Goal: Information Seeking & Learning: Learn about a topic

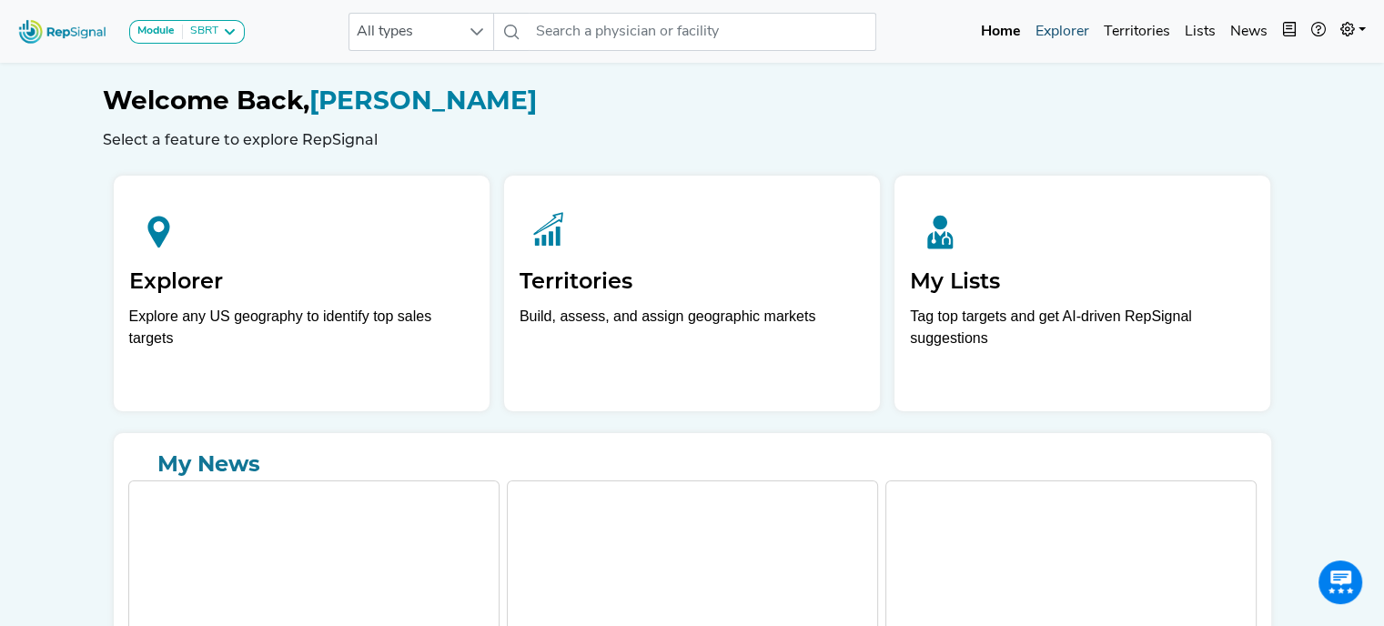
click at [1060, 31] on link "Explorer" at bounding box center [1062, 32] width 68 height 36
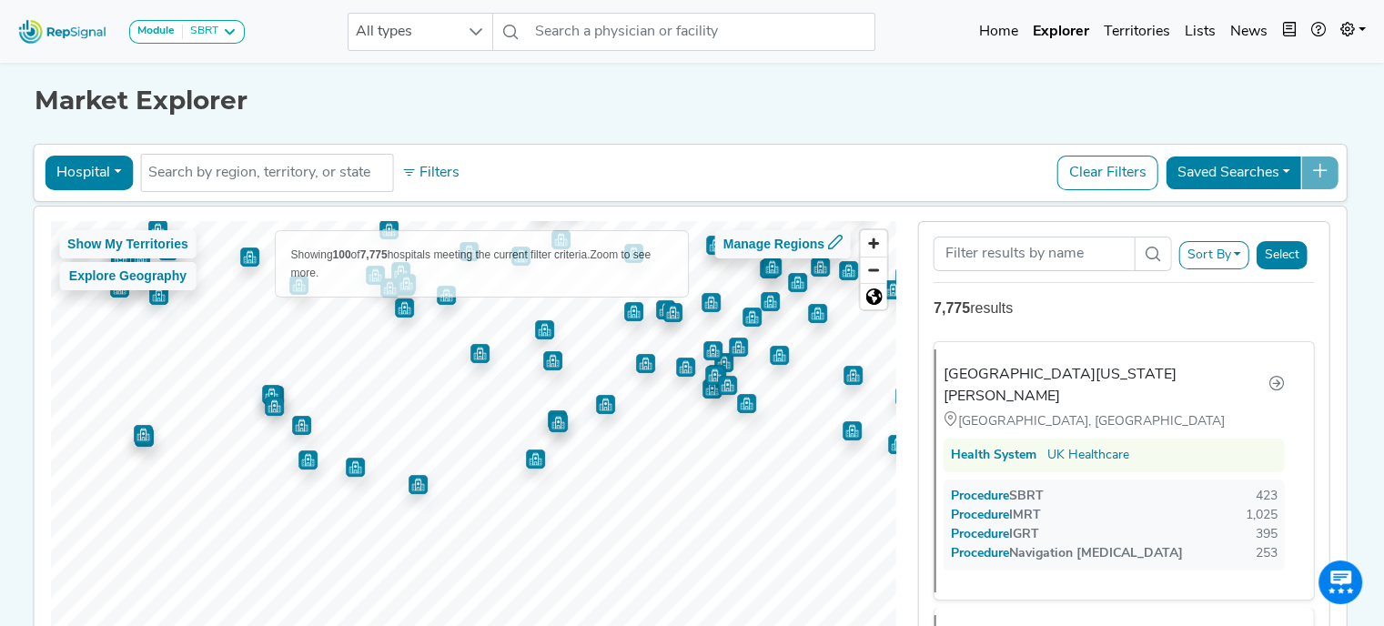
click at [713, 141] on div "Hospital Physician Hospital ASC Office Health System No results found Filters C…" at bounding box center [690, 423] width 1315 height 566
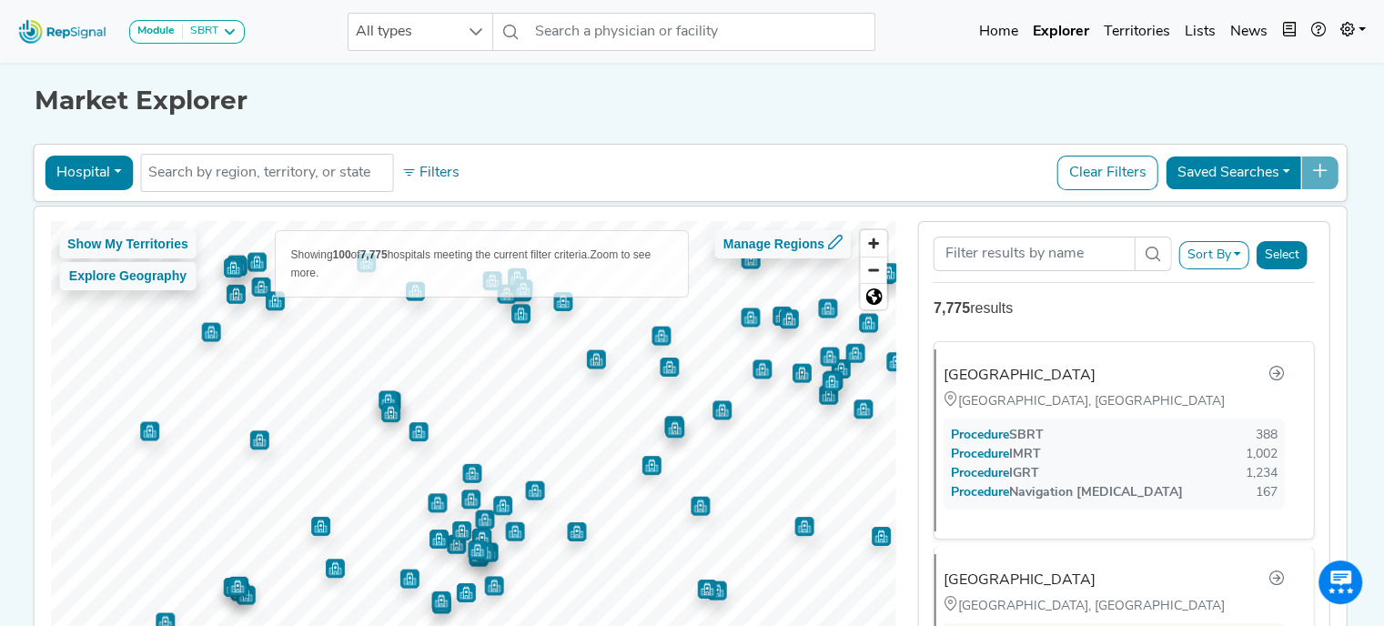
drag, startPoint x: 379, startPoint y: 362, endPoint x: 407, endPoint y: 434, distance: 77.2
click at [409, 434] on img "Map marker" at bounding box center [418, 431] width 19 height 19
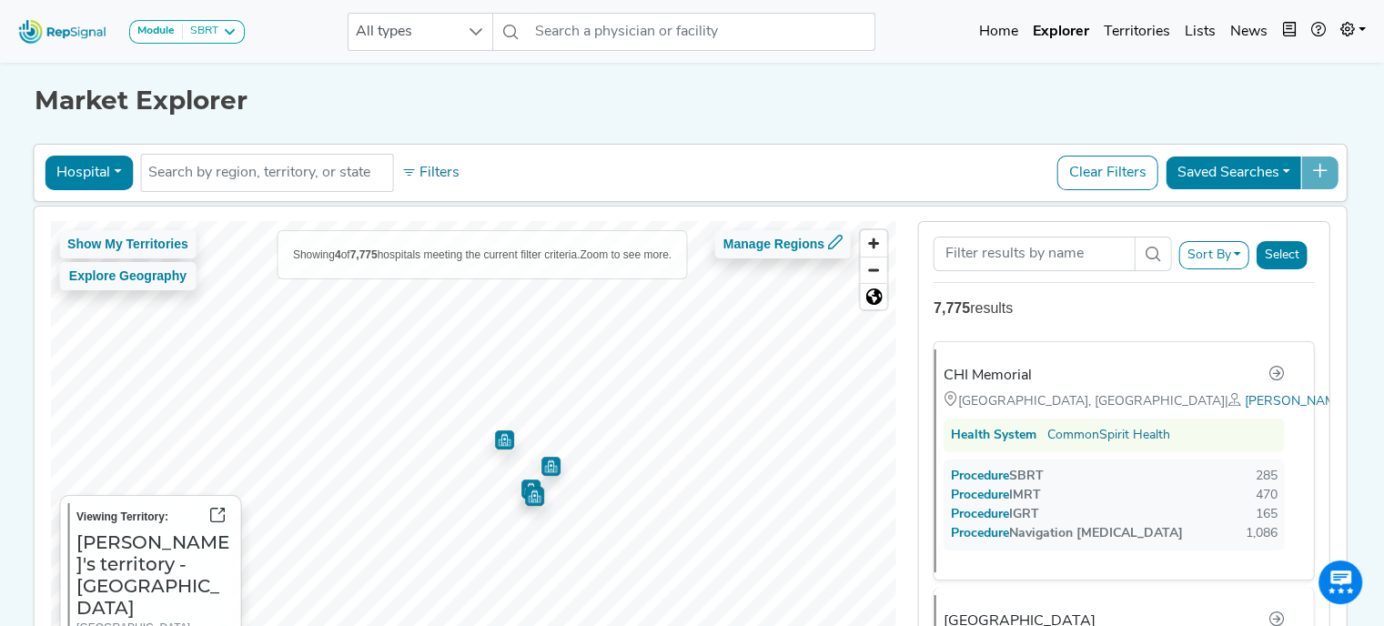
click at [946, 286] on div "Show My Territories Explore Geography Showing 4 of 7,775 hospitals meeting the …" at bounding box center [690, 456] width 1331 height 499
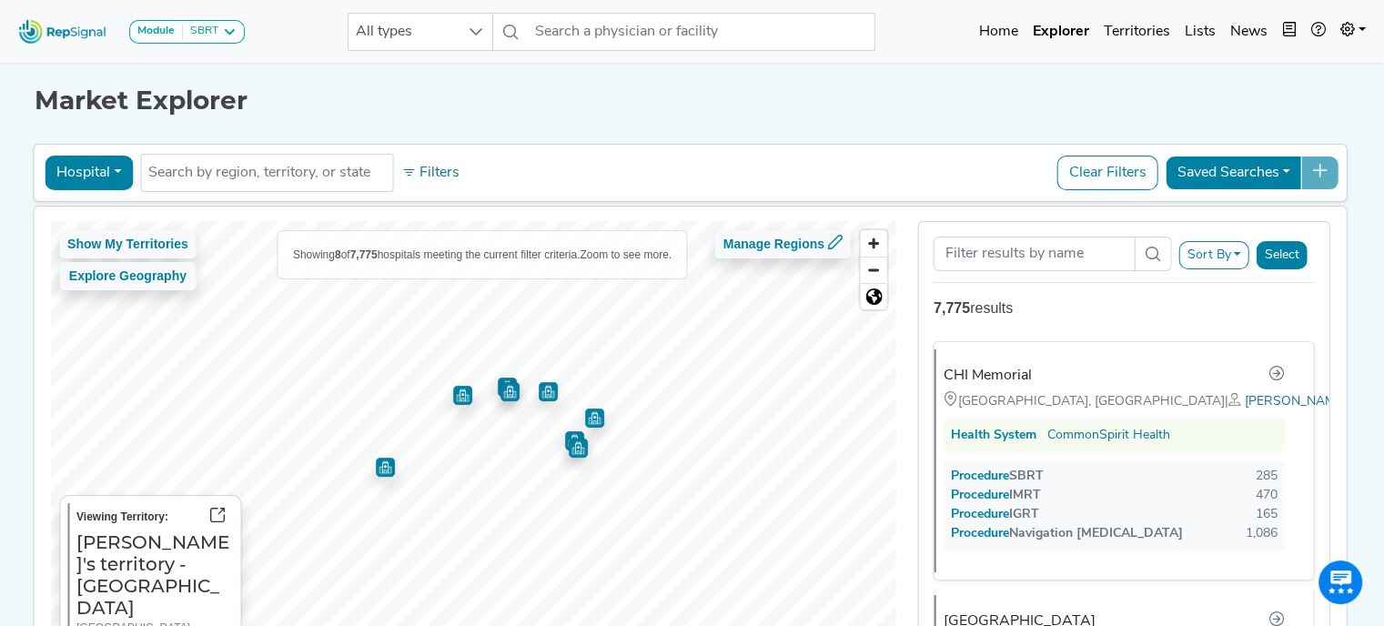
click at [1238, 250] on button "Sort By" at bounding box center [1213, 255] width 71 height 28
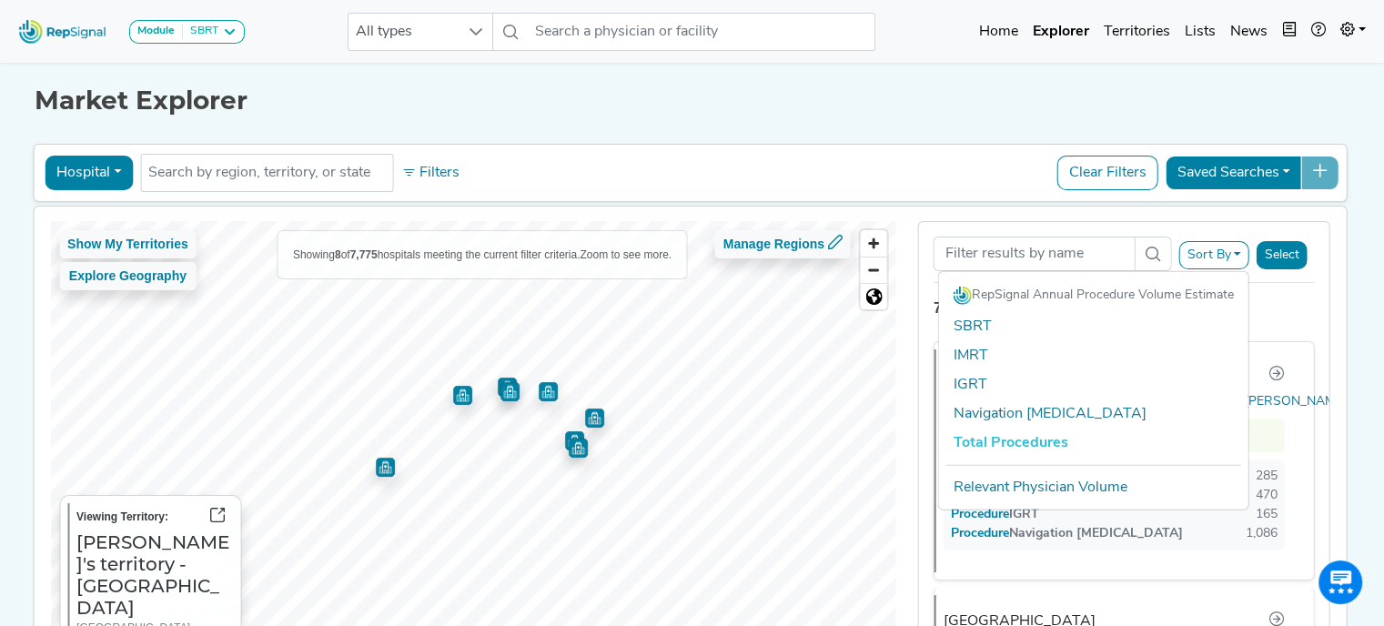
click at [1238, 250] on button "Sort By" at bounding box center [1213, 255] width 71 height 28
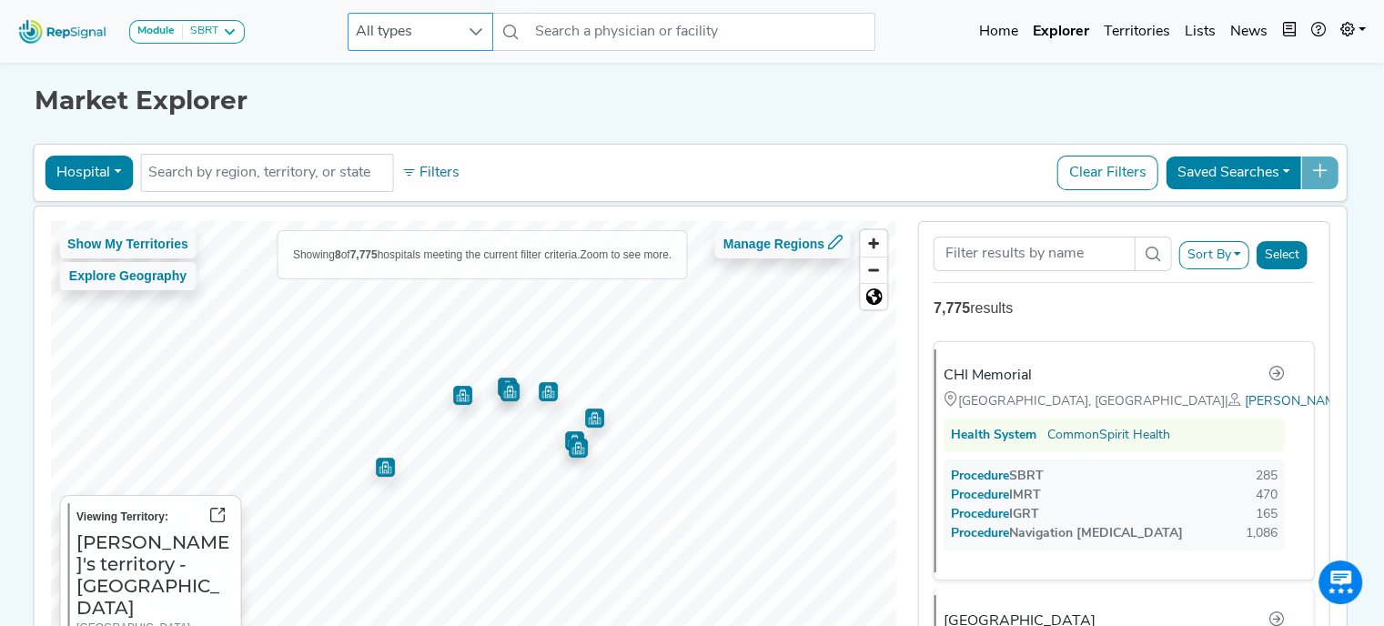
click at [492, 29] on div at bounding box center [476, 32] width 35 height 36
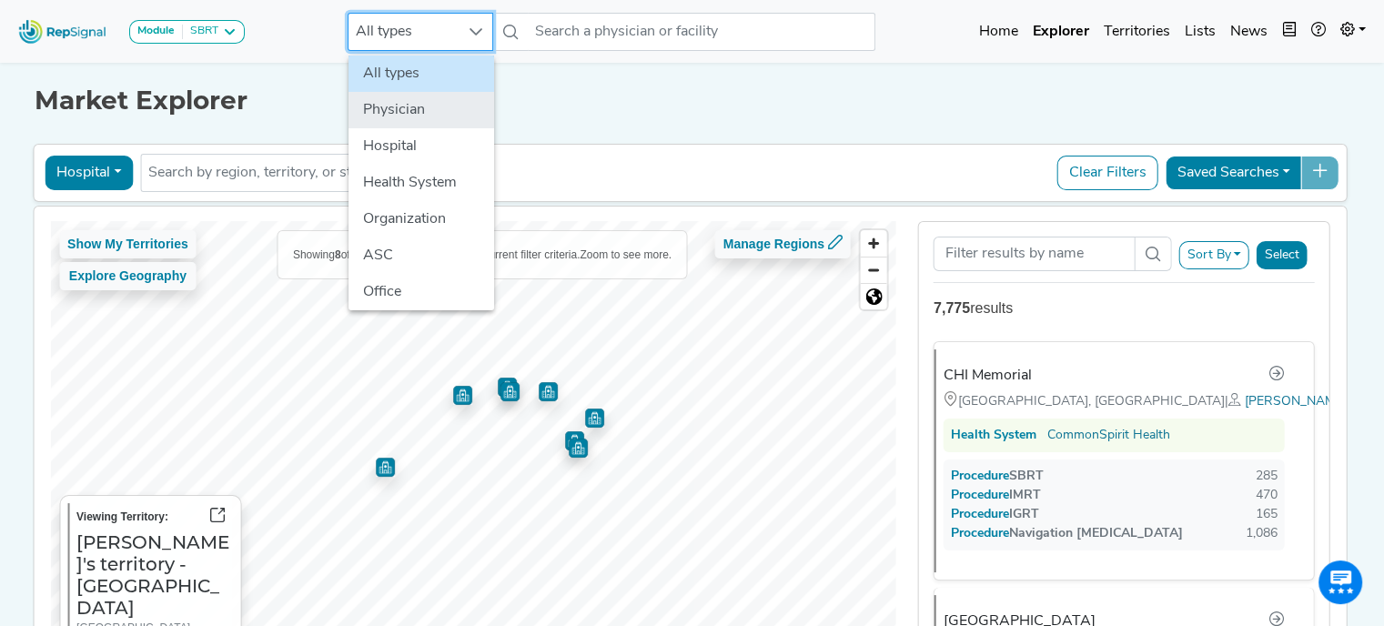
click at [392, 110] on li "Physician" at bounding box center [422, 110] width 146 height 36
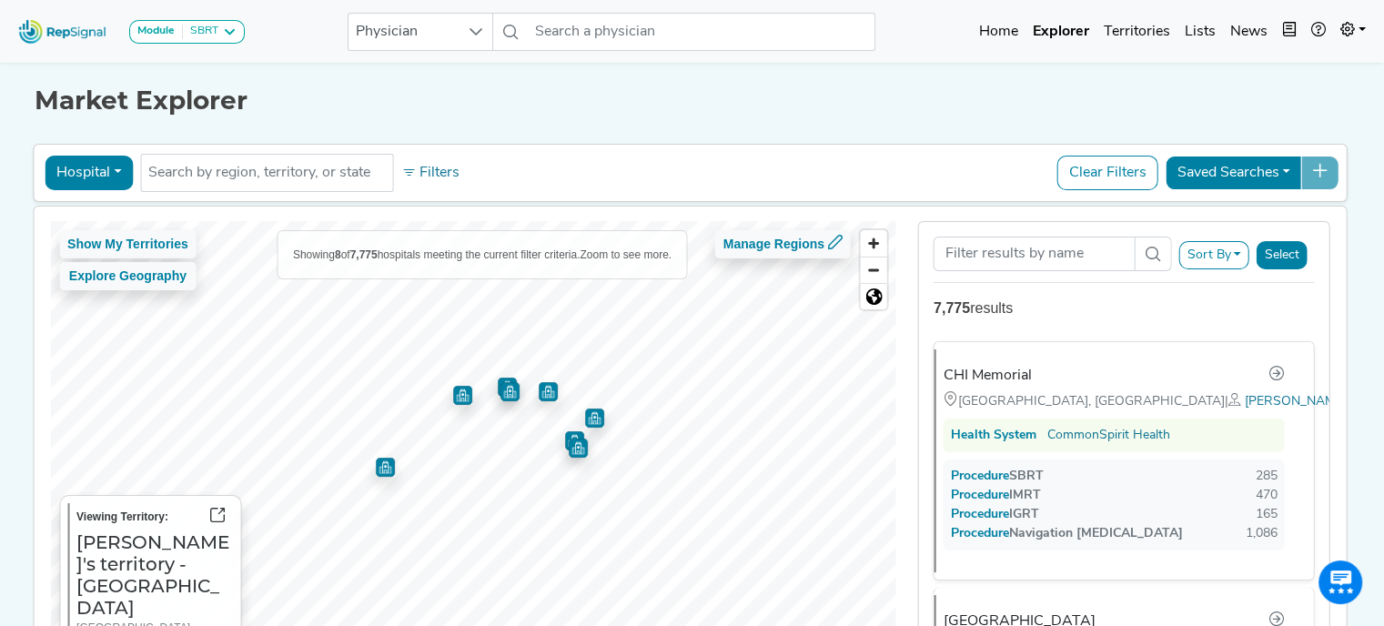
click at [510, 163] on div "Hospital Physician Hospital ASC Office Health System No results found Filters C…" at bounding box center [690, 173] width 1299 height 42
click at [222, 28] on icon at bounding box center [229, 32] width 15 height 15
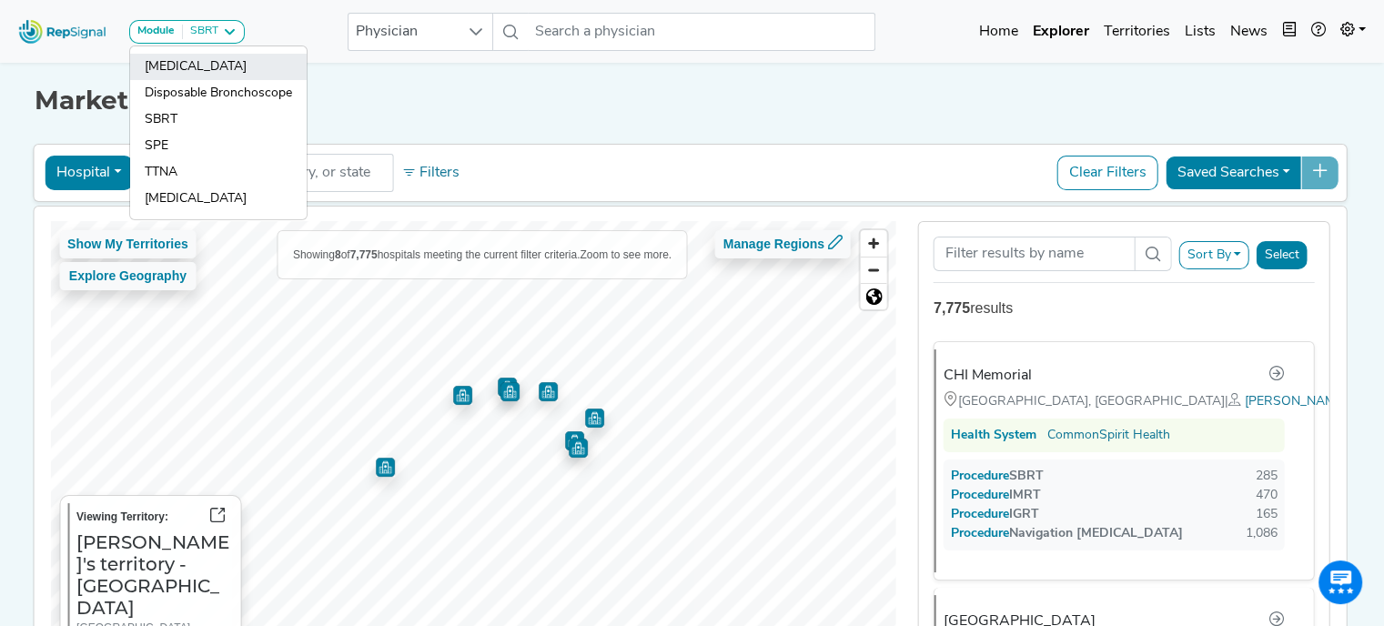
click at [207, 61] on link "[MEDICAL_DATA]" at bounding box center [218, 67] width 177 height 26
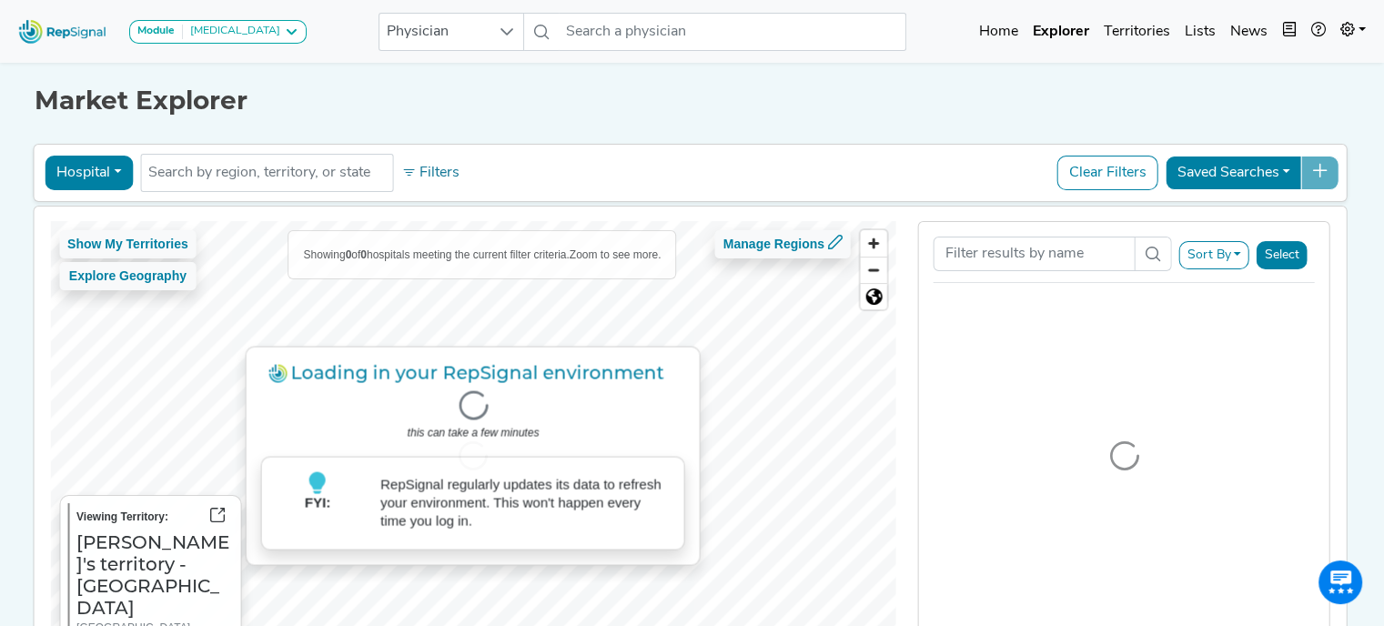
click at [487, 91] on h1 "Market Explorer" at bounding box center [692, 101] width 1315 height 31
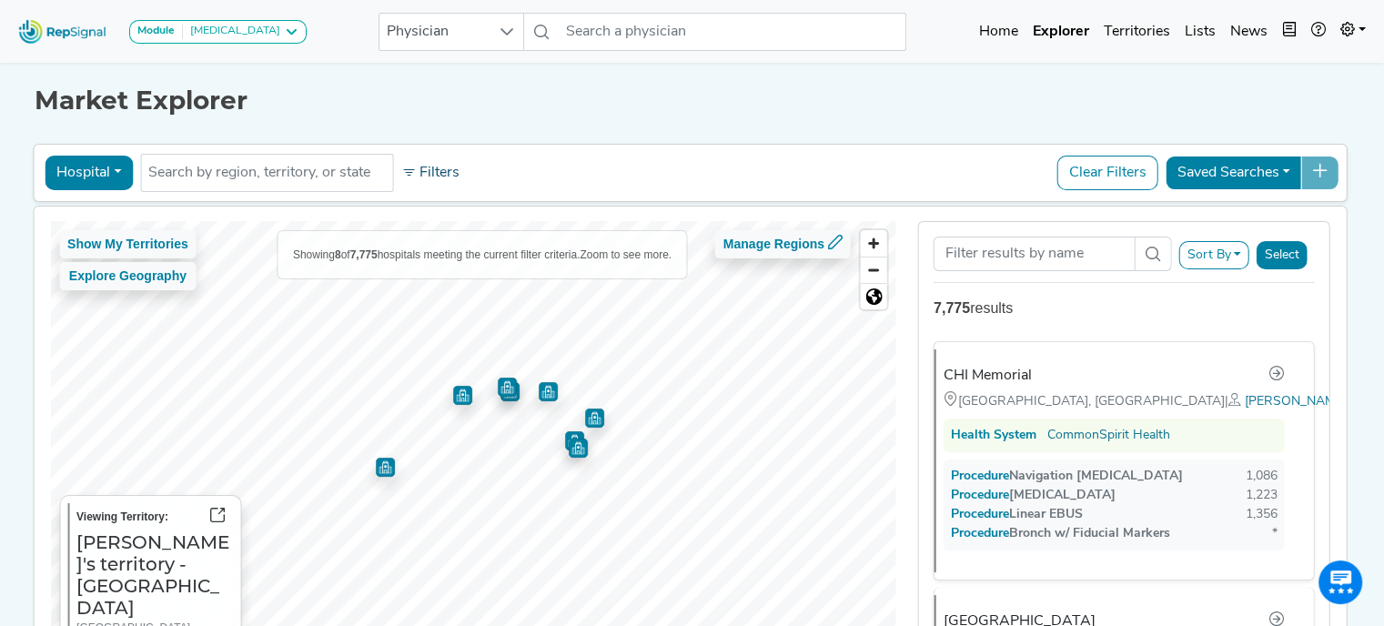
click at [426, 174] on button "Filters" at bounding box center [430, 172] width 67 height 31
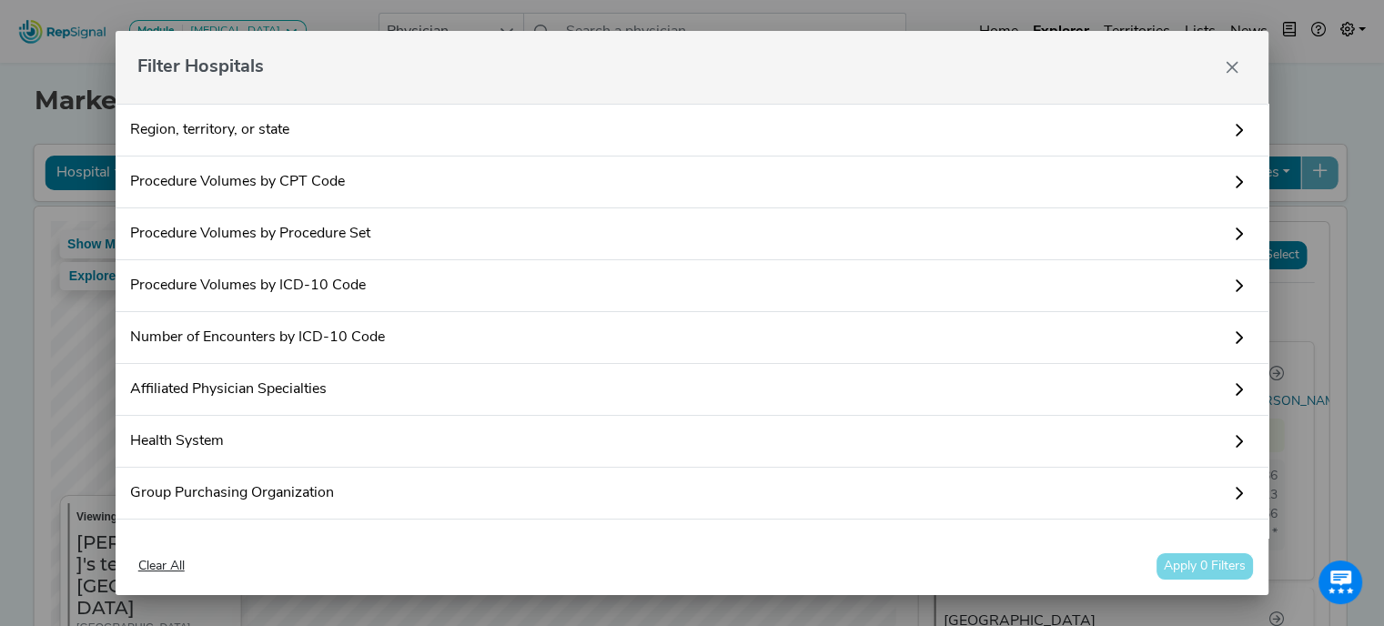
click at [76, 70] on div "Filter Hospitals Region, territory, or state Procedure Volumes by CPT Code The …" at bounding box center [692, 313] width 1384 height 626
click at [1233, 65] on icon "Close" at bounding box center [1232, 67] width 15 height 15
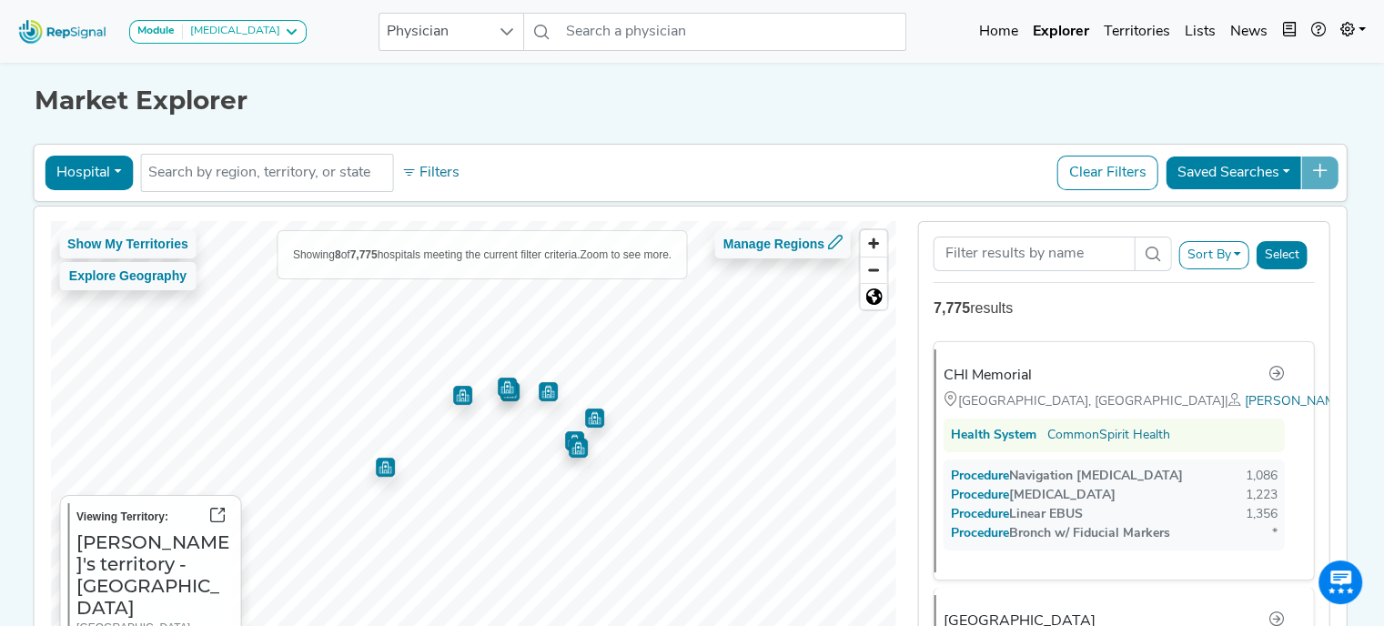
click at [102, 167] on button "Hospital" at bounding box center [89, 173] width 88 height 35
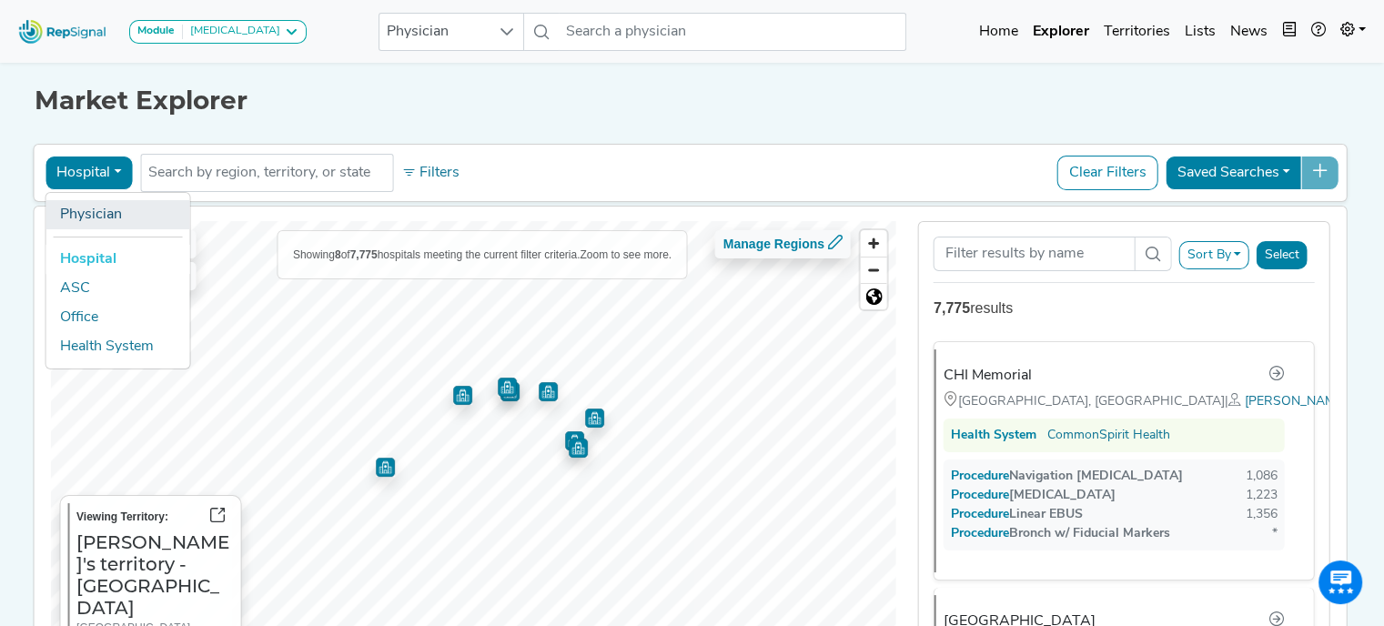
click at [101, 217] on link "Physician" at bounding box center [118, 214] width 144 height 29
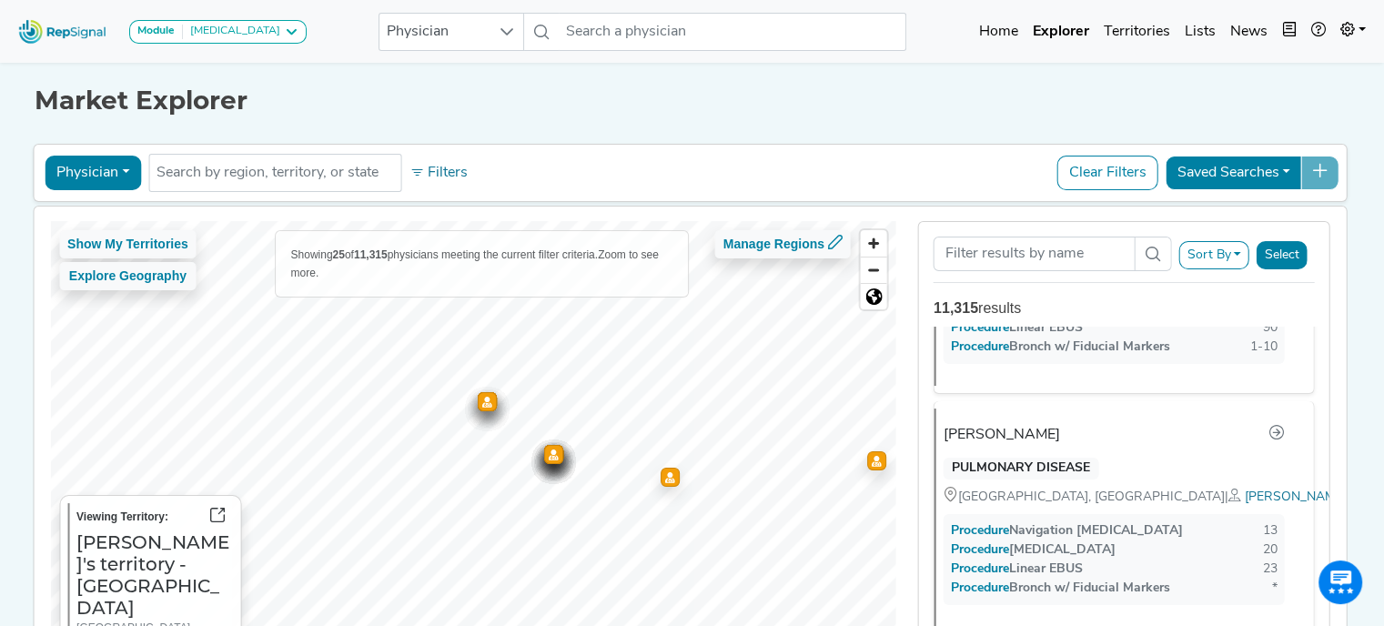
scroll to position [1212, 0]
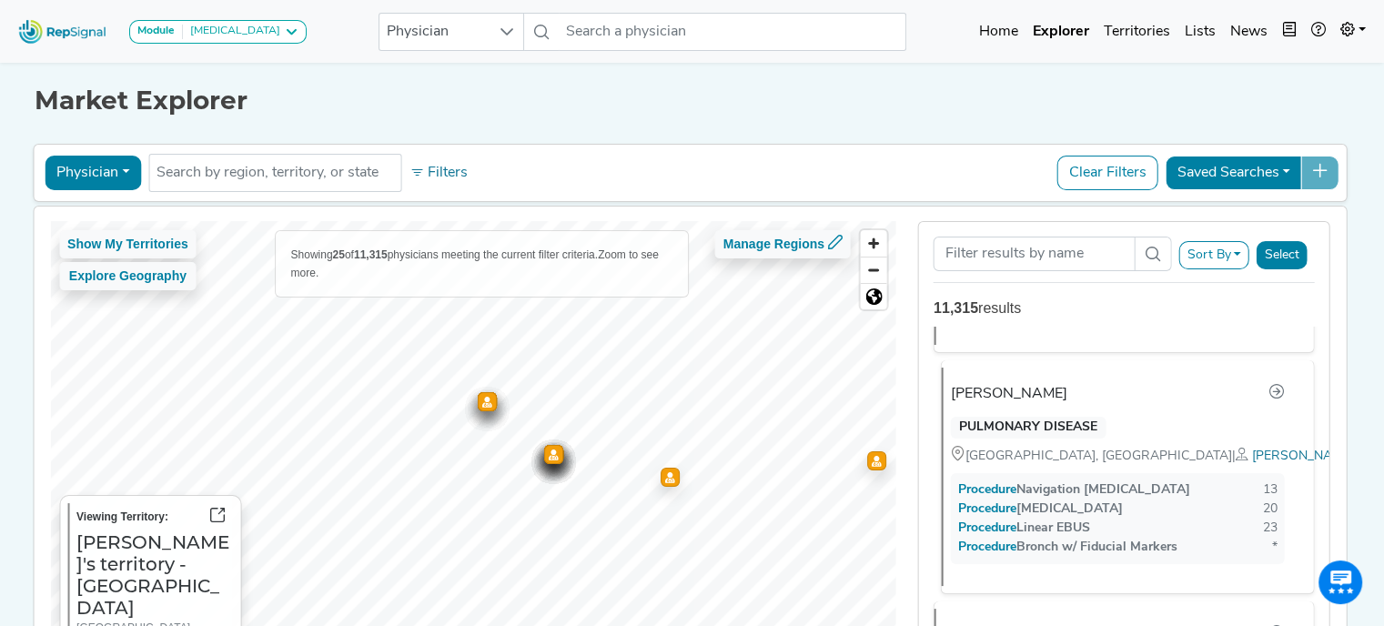
click at [1008, 386] on div "[PERSON_NAME]" at bounding box center [1009, 394] width 116 height 22
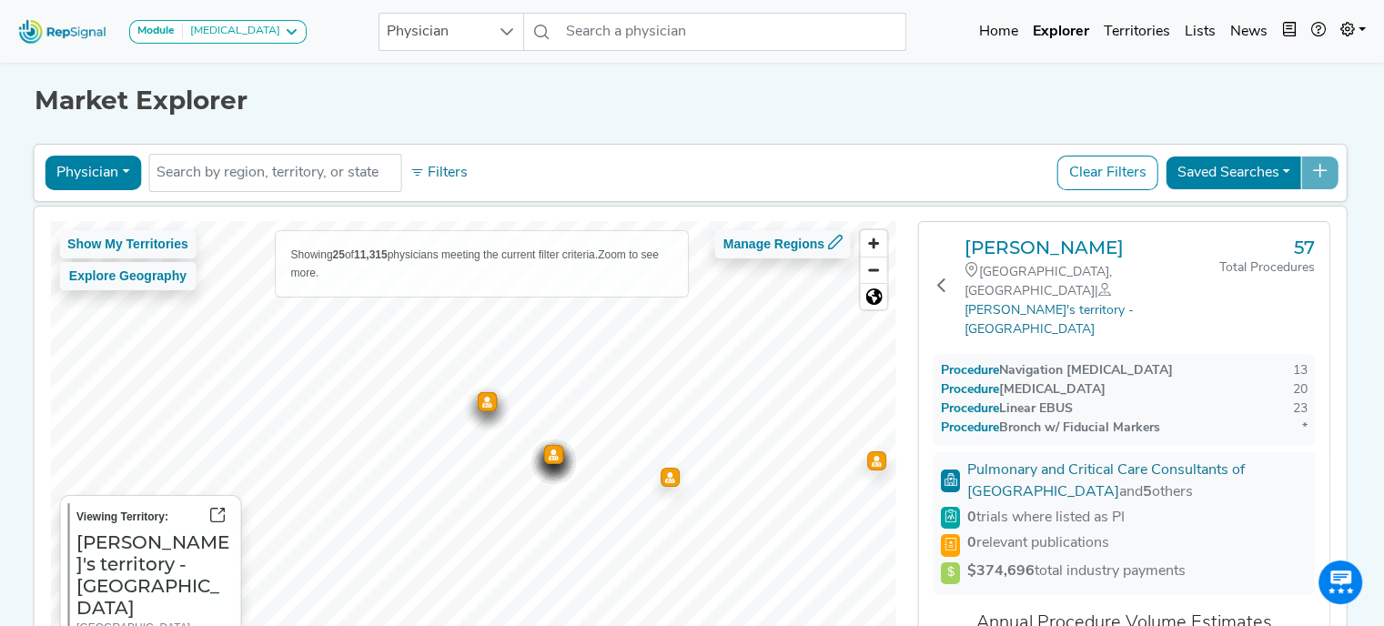
click at [1097, 507] on span "0 trials where listed as PI" at bounding box center [1045, 518] width 157 height 22
click at [943, 278] on icon at bounding box center [942, 285] width 15 height 15
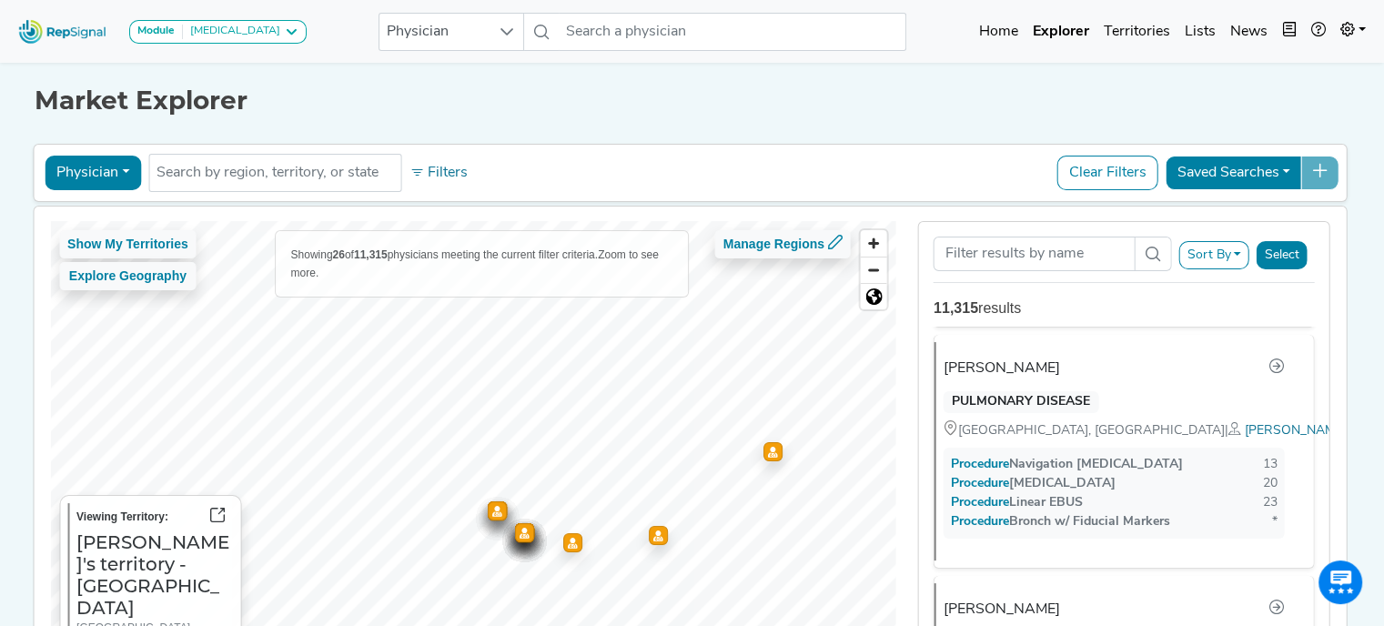
scroll to position [1239, 0]
click at [1027, 356] on div "[PERSON_NAME]" at bounding box center [1009, 367] width 116 height 22
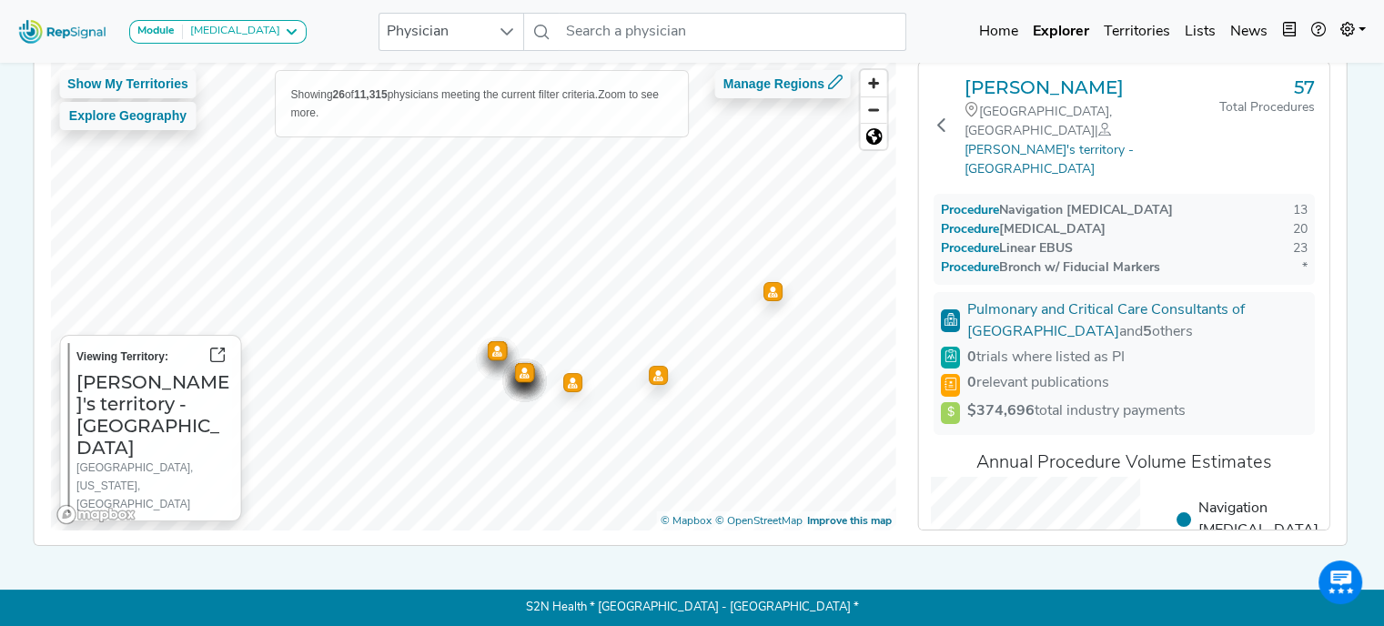
scroll to position [0, 14]
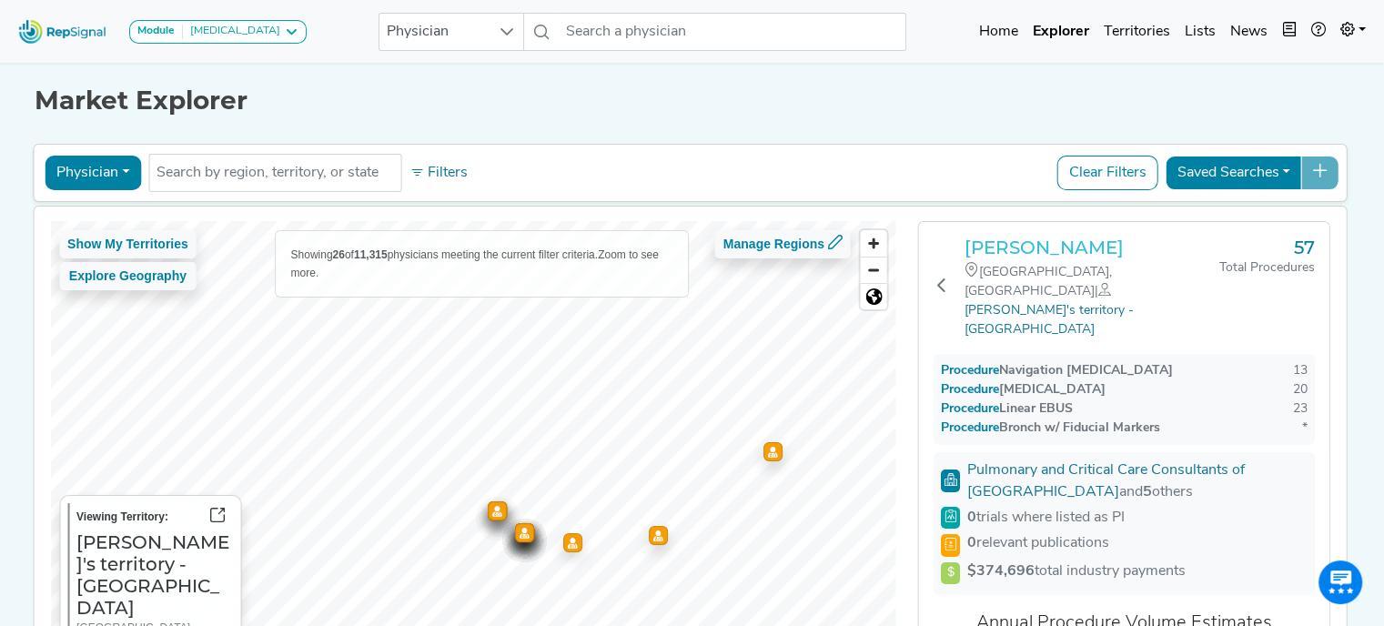
click at [1057, 246] on h3 "[PERSON_NAME]" at bounding box center [1092, 248] width 255 height 22
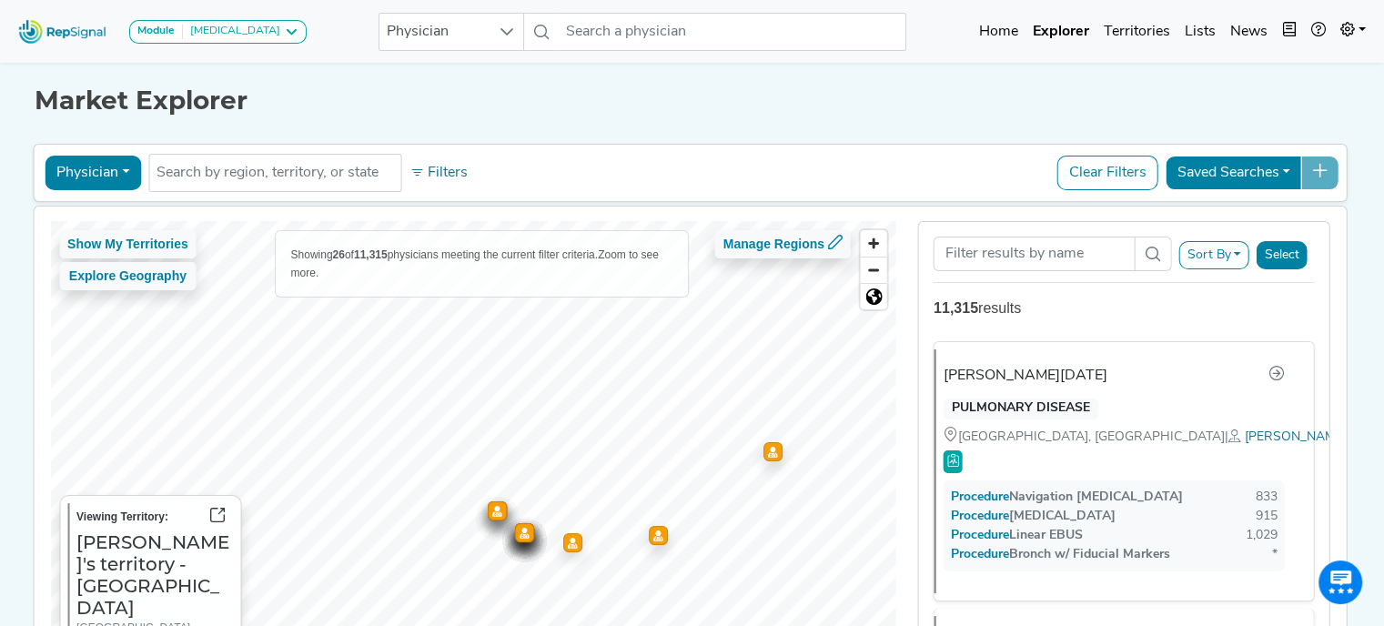
click at [768, 450] on icon "Map marker" at bounding box center [773, 451] width 10 height 11
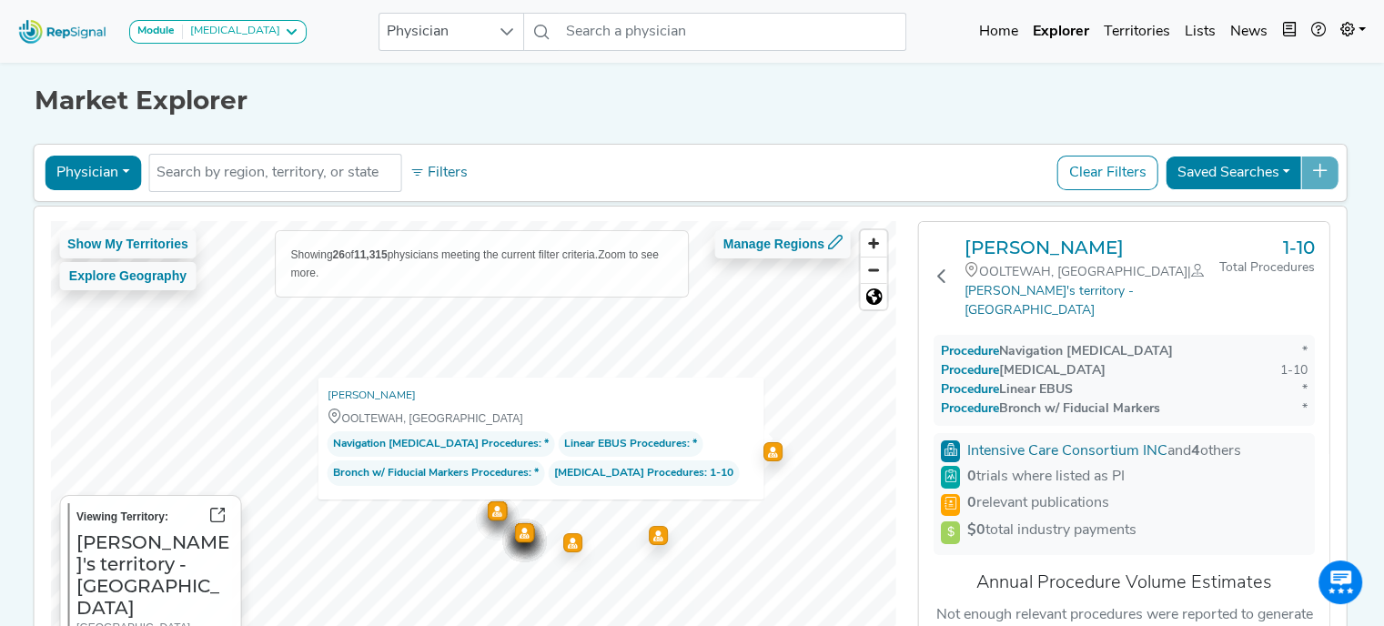
click at [649, 542] on div "Map marker" at bounding box center [658, 535] width 19 height 19
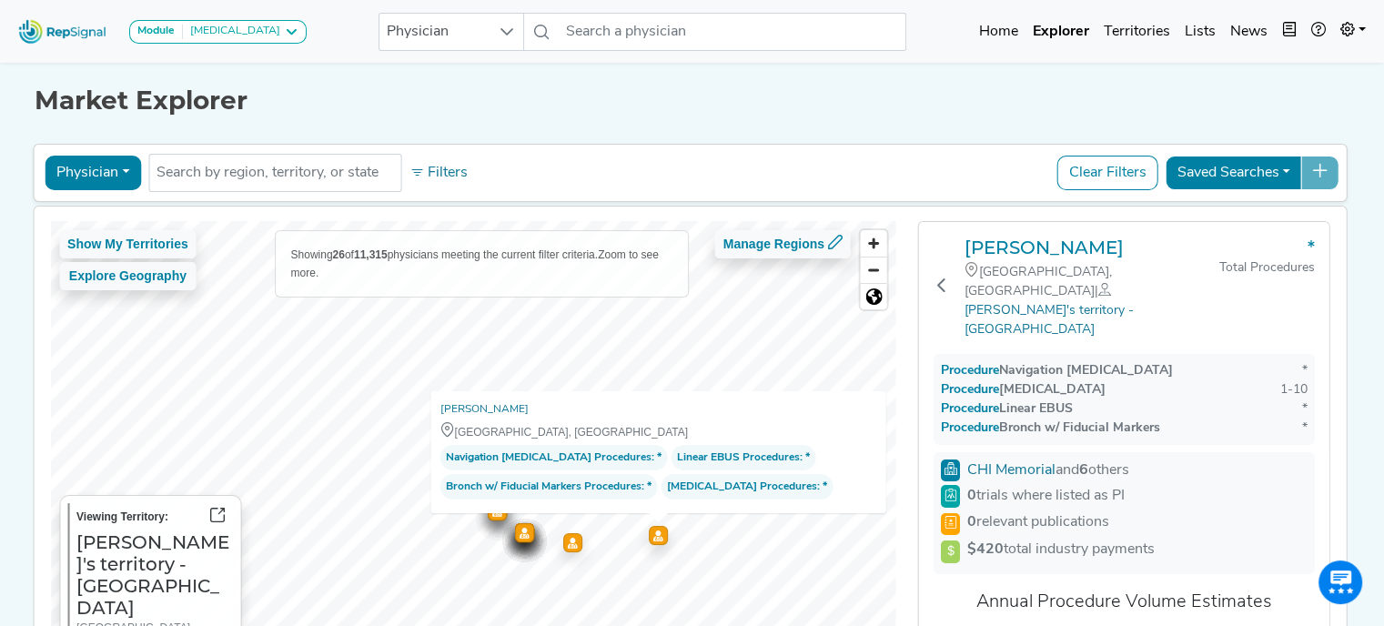
click at [563, 550] on div "Map marker" at bounding box center [572, 542] width 19 height 19
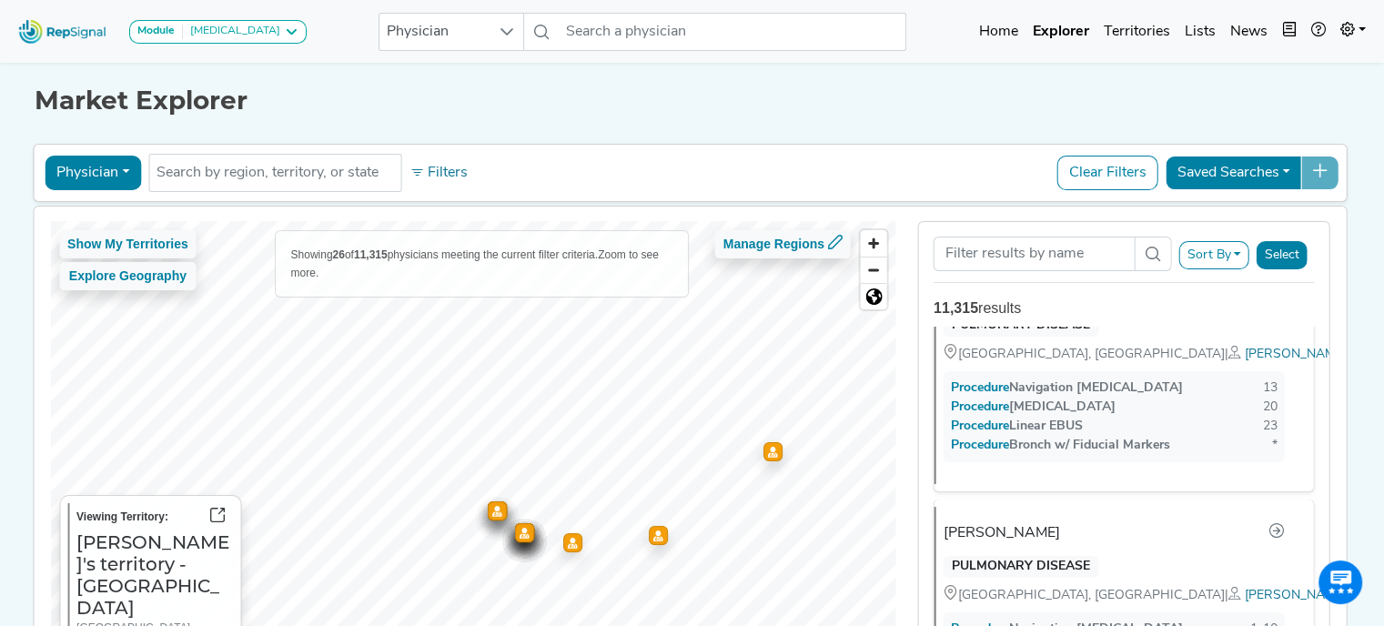
scroll to position [1452, 0]
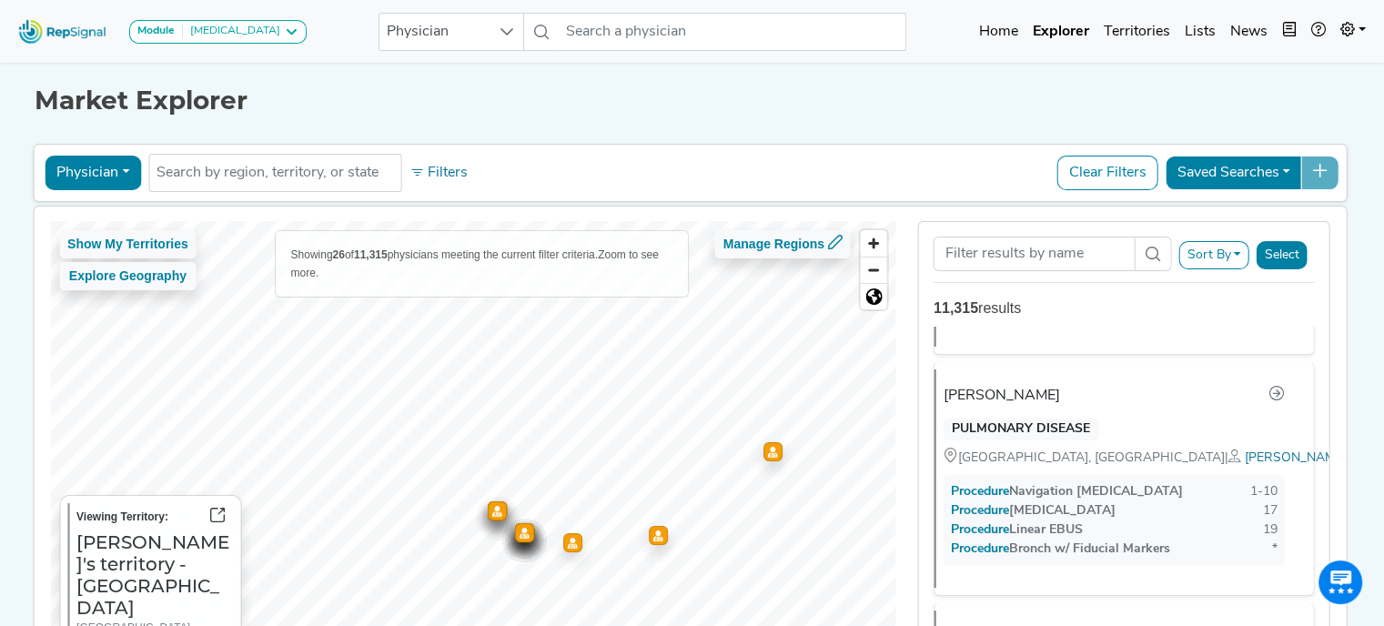
click at [492, 514] on icon "Map marker" at bounding box center [497, 510] width 10 height 11
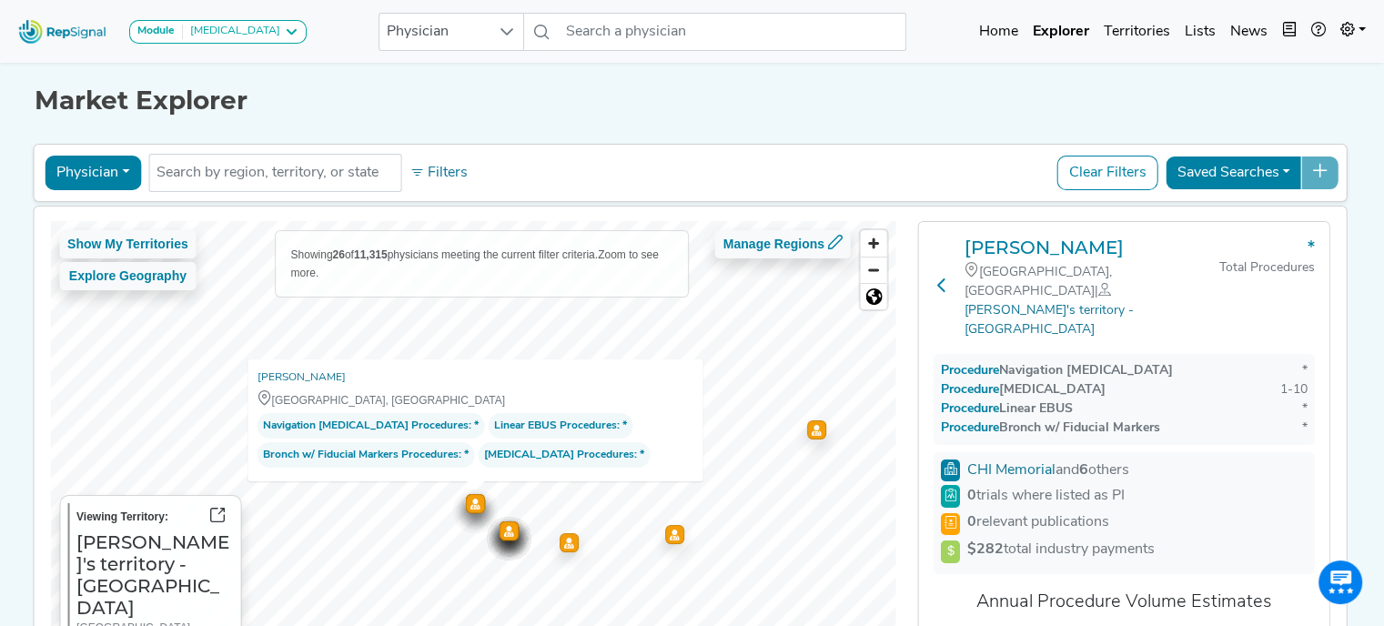
click at [935, 278] on icon at bounding box center [942, 285] width 15 height 15
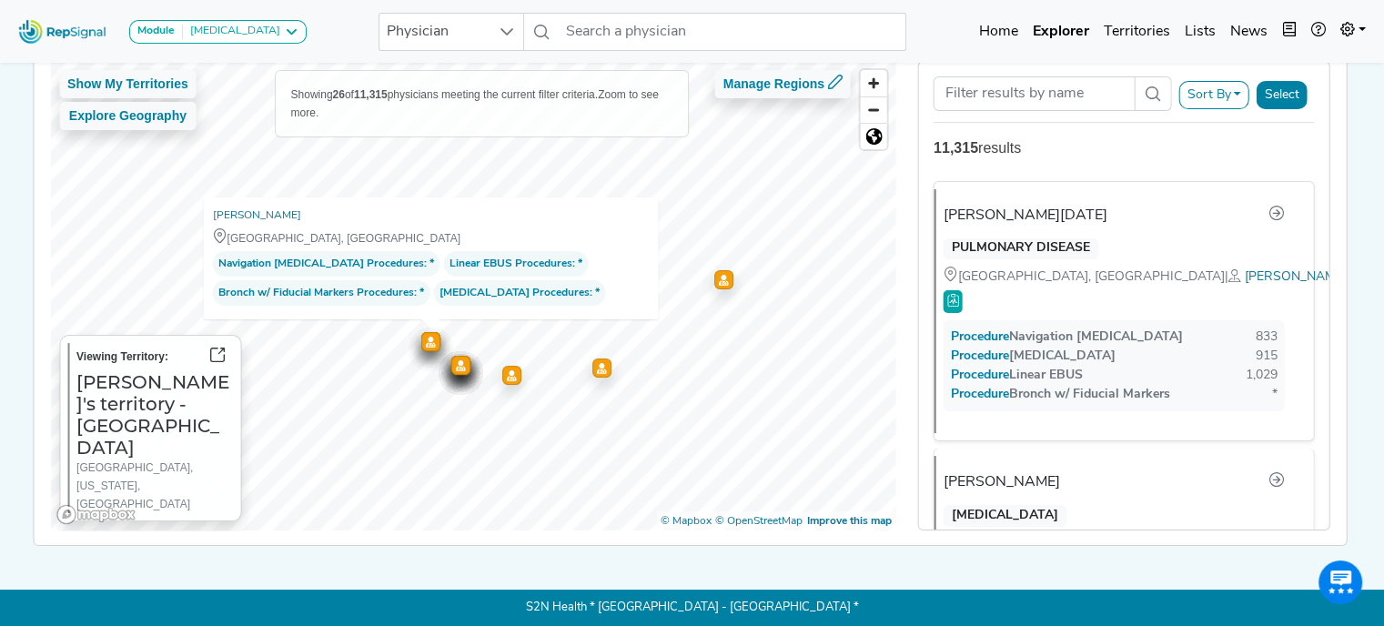
scroll to position [0, 14]
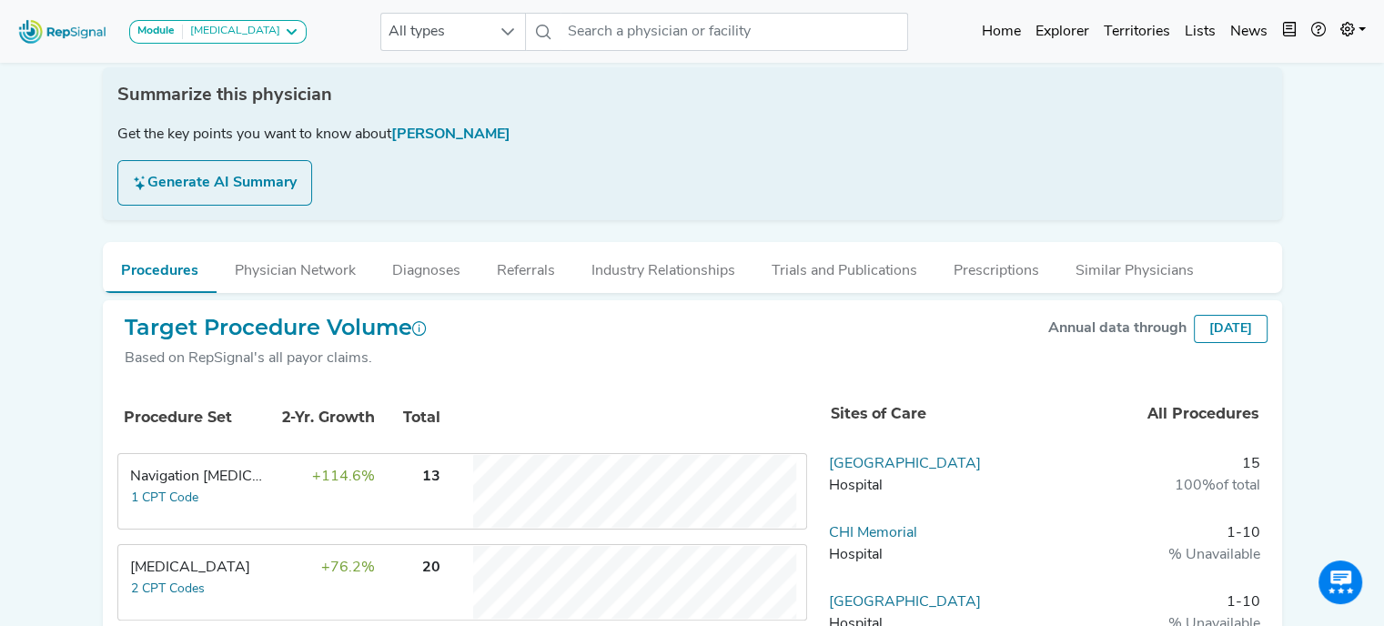
scroll to position [275, 0]
click at [740, 384] on tr "Procedure Set 2-Yr. Growth Total" at bounding box center [462, 417] width 686 height 66
click at [676, 159] on div "Summarize this physician Get the key points you want to know about Dr. Michael …" at bounding box center [692, 142] width 1179 height 153
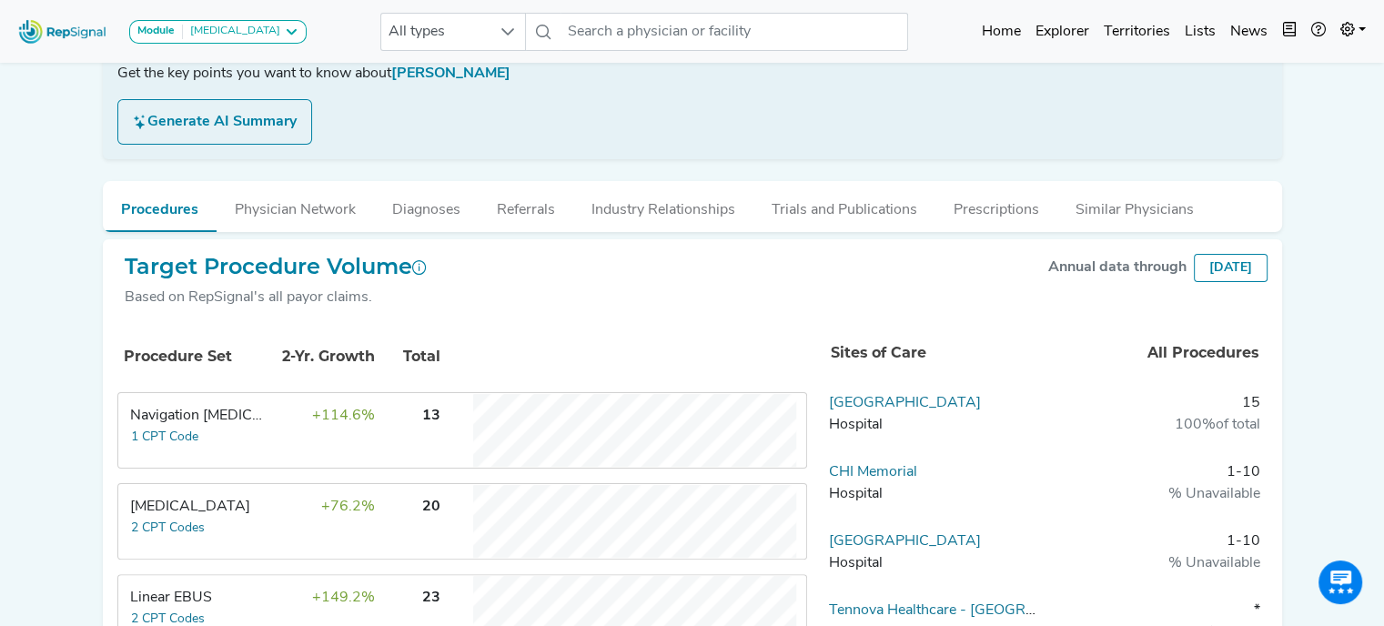
scroll to position [342, 0]
